Goal: Task Accomplishment & Management: Use online tool/utility

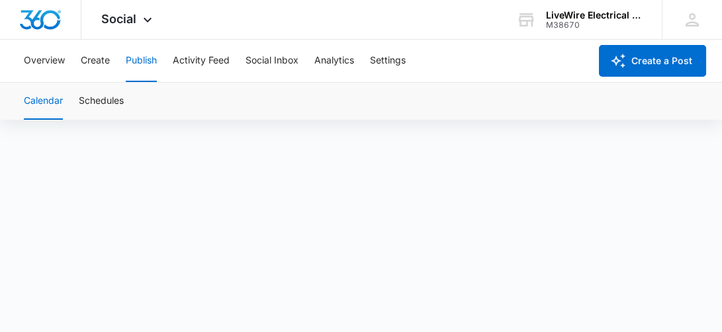
scroll to position [9, 0]
click at [491, 66] on div "Overview Create Publish Activity Feed Social Inbox Analytics Settings" at bounding box center [303, 61] width 574 height 42
click at [328, 329] on div at bounding box center [361, 222] width 722 height 222
click at [328, 331] on div at bounding box center [361, 222] width 722 height 222
click at [109, 101] on button "Schedules" at bounding box center [101, 101] width 45 height 37
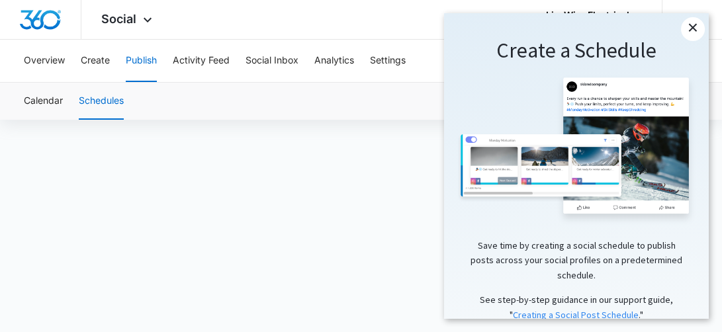
click at [693, 22] on link "×" at bounding box center [693, 29] width 24 height 24
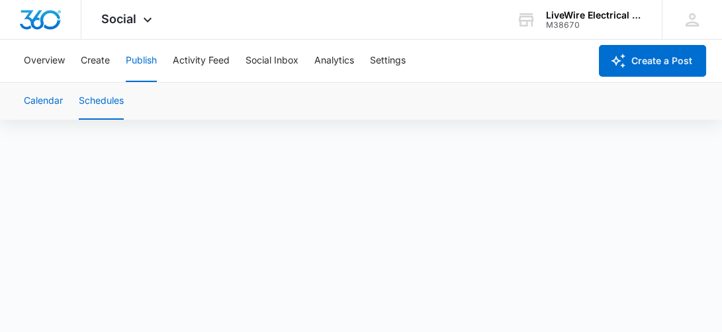
click at [53, 102] on button "Calendar" at bounding box center [43, 101] width 39 height 37
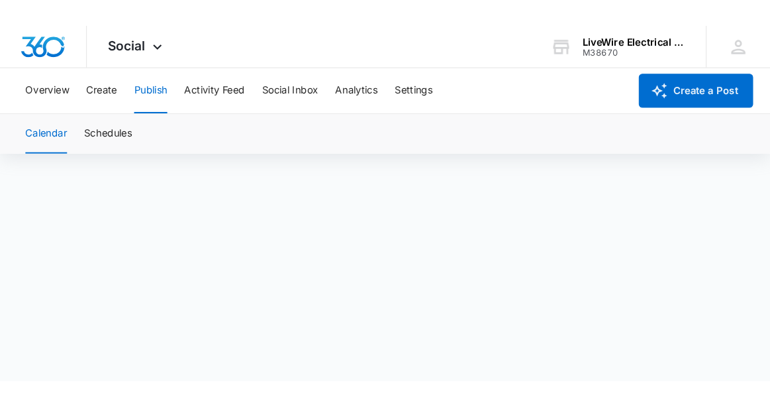
scroll to position [9, 0]
